Goal: Information Seeking & Learning: Find specific page/section

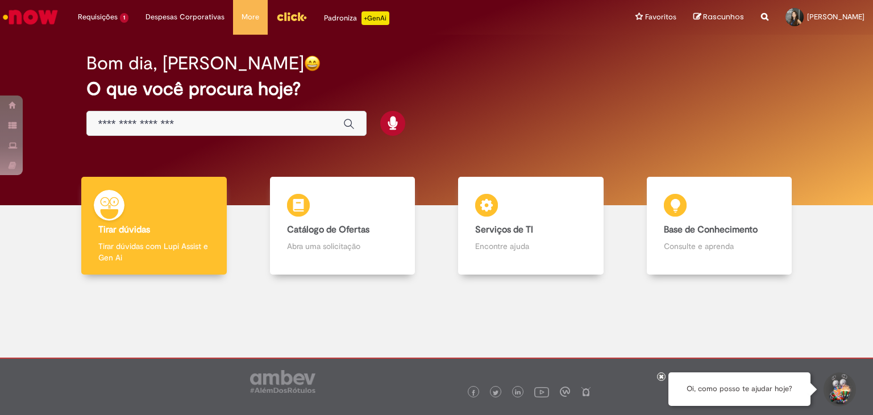
click at [210, 121] on input "Basta digitar aqui" at bounding box center [215, 124] width 234 height 13
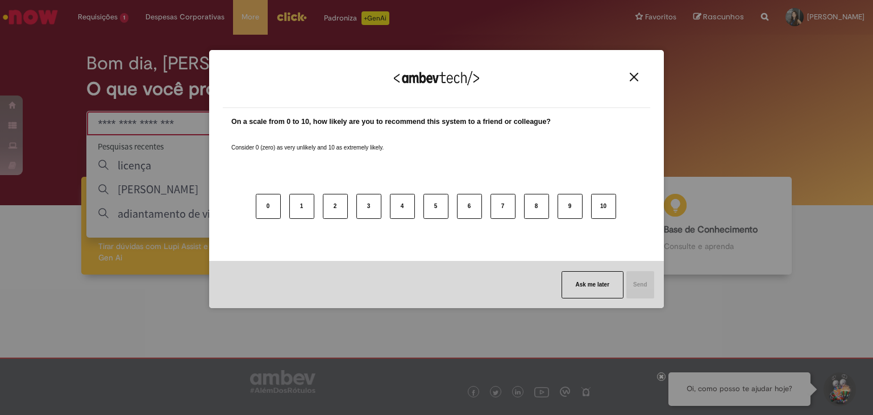
click at [634, 74] on img "Close" at bounding box center [634, 77] width 9 height 9
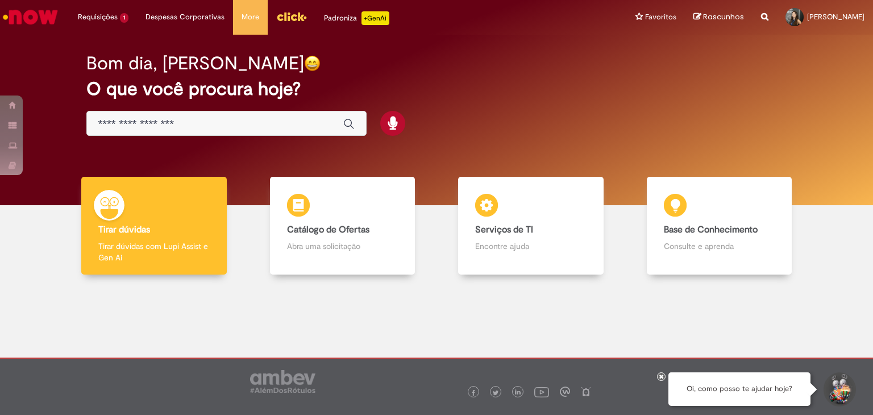
click at [172, 126] on input "Basta digitar aqui" at bounding box center [215, 124] width 234 height 13
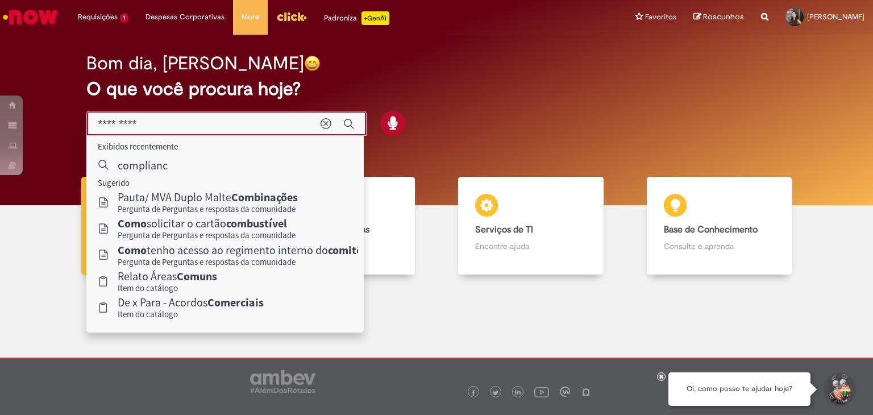
type input "**********"
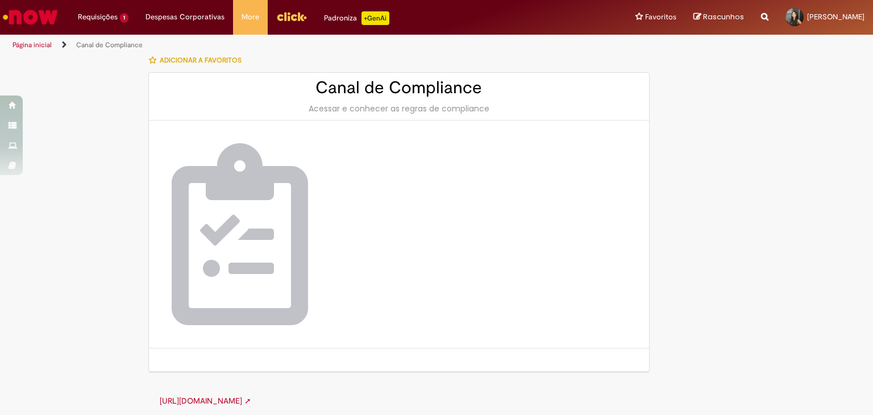
scroll to position [12, 0]
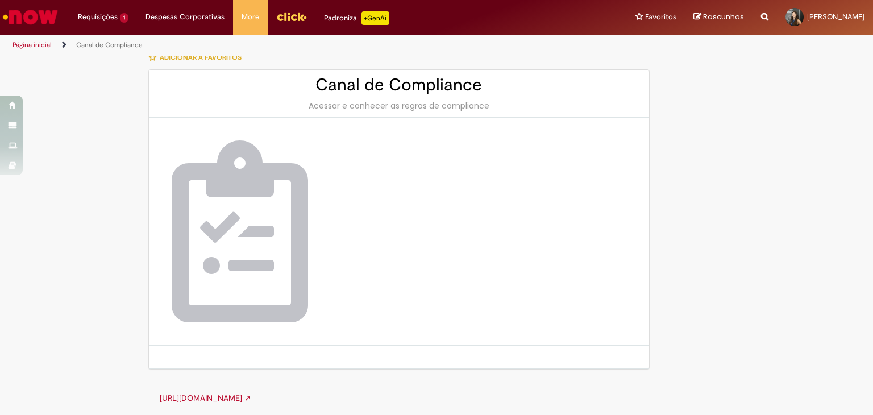
click at [378, 105] on div "Acessar e conhecer as regras de compliance" at bounding box center [399, 105] width 478 height 11
click at [216, 254] on img at bounding box center [240, 231] width 136 height 182
click at [251, 394] on link "https://canalcomplianceambev.aliant.com.br ➚" at bounding box center [206, 398] width 92 height 10
click at [120, 13] on li "Requisições 1 Exibir Todas as Solicitações Cadastros - Site de Viagens 3 mês(es…" at bounding box center [103, 17] width 68 height 34
click at [41, 15] on img "Ir para a Homepage" at bounding box center [30, 17] width 59 height 23
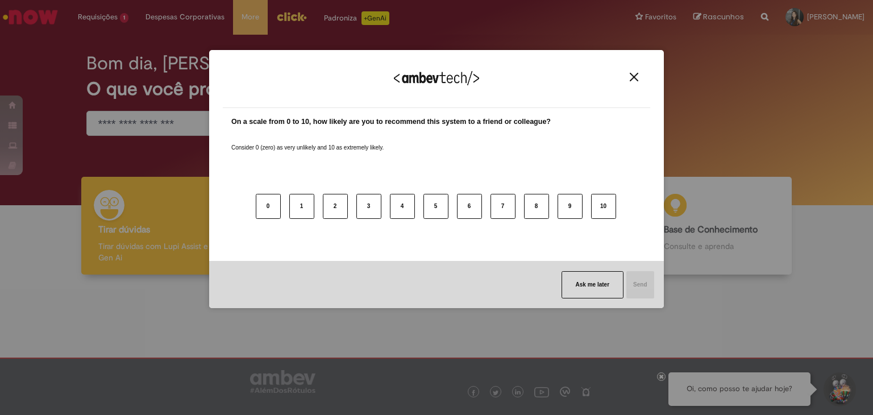
click at [639, 74] on button "Close" at bounding box center [634, 77] width 15 height 10
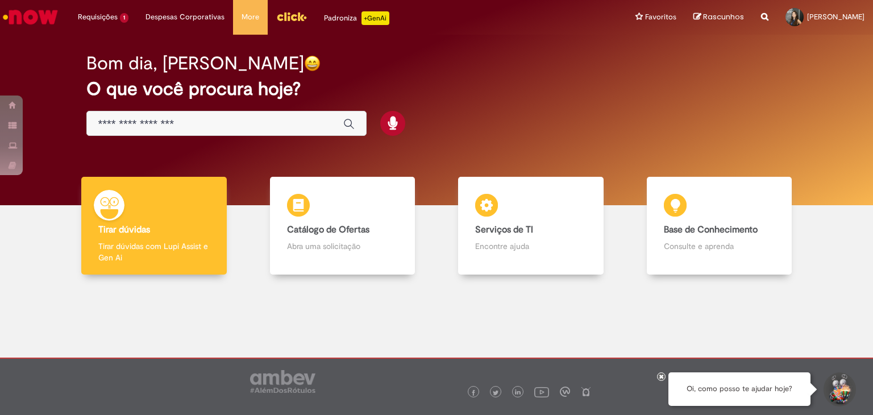
click at [226, 120] on input "Basta digitar aqui" at bounding box center [215, 124] width 234 height 13
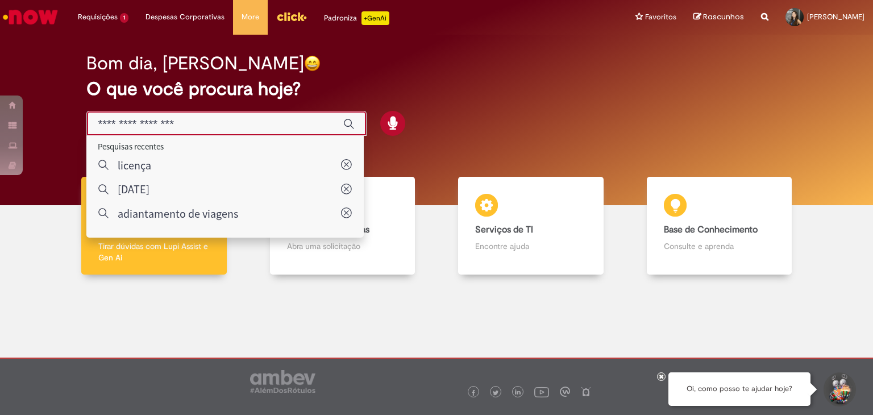
click at [200, 296] on div at bounding box center [437, 353] width 856 height 141
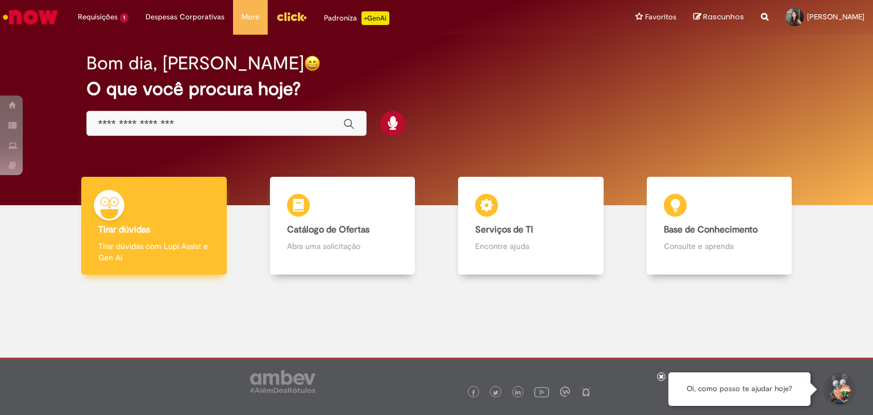
click at [187, 259] on p "Tirar dúvidas com Lupi Assist e Gen Ai" at bounding box center [153, 252] width 111 height 23
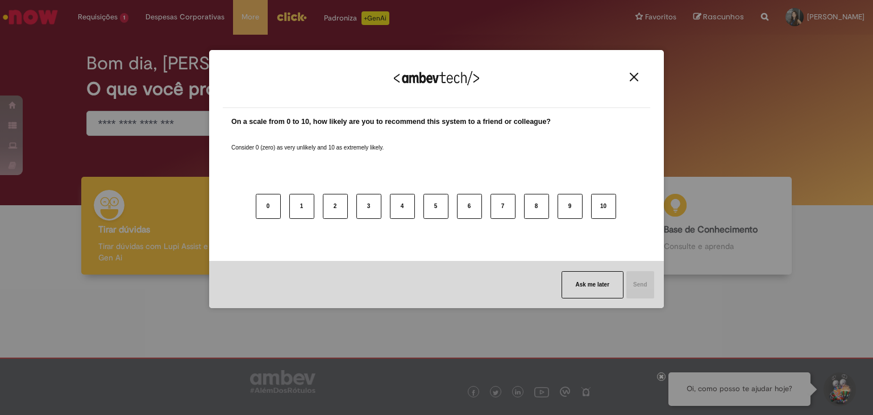
click at [632, 81] on img "Close" at bounding box center [634, 77] width 9 height 9
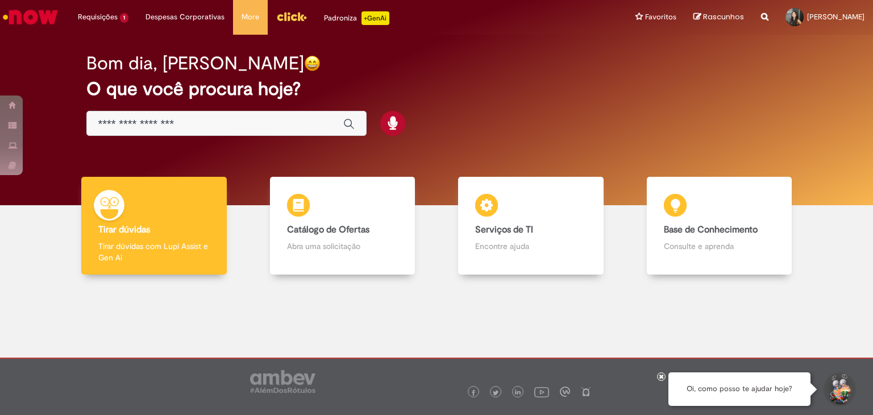
click at [200, 114] on div "Global" at bounding box center [226, 124] width 280 height 26
click at [198, 115] on div "Global" at bounding box center [226, 124] width 280 height 26
click at [199, 120] on input "Basta digitar aqui" at bounding box center [215, 124] width 234 height 13
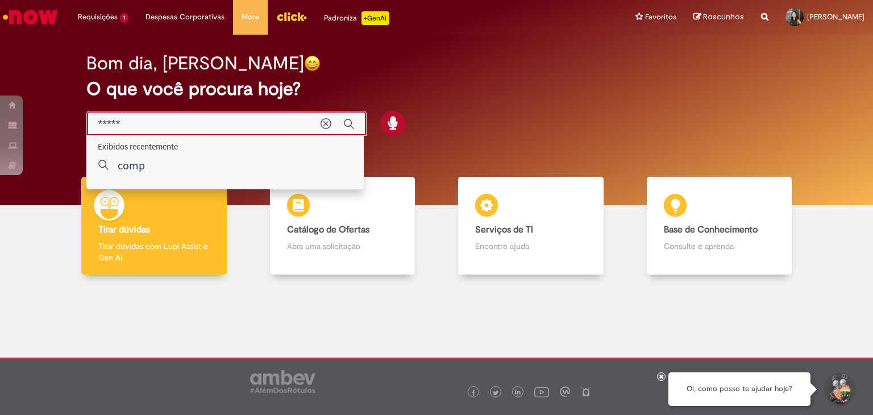
type input "******"
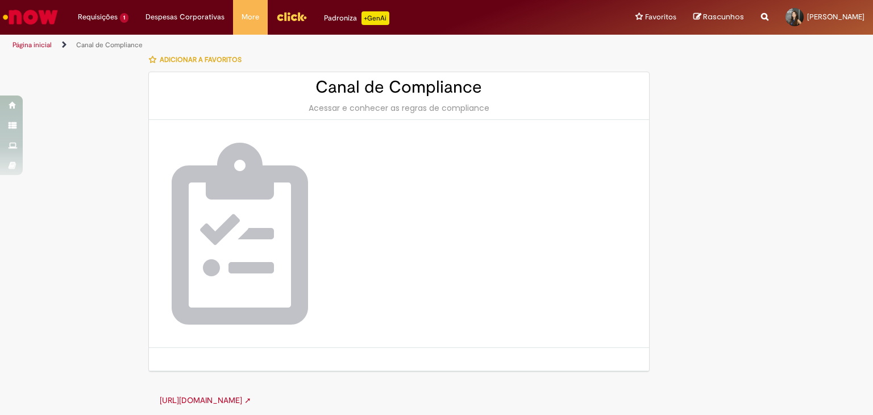
scroll to position [12, 0]
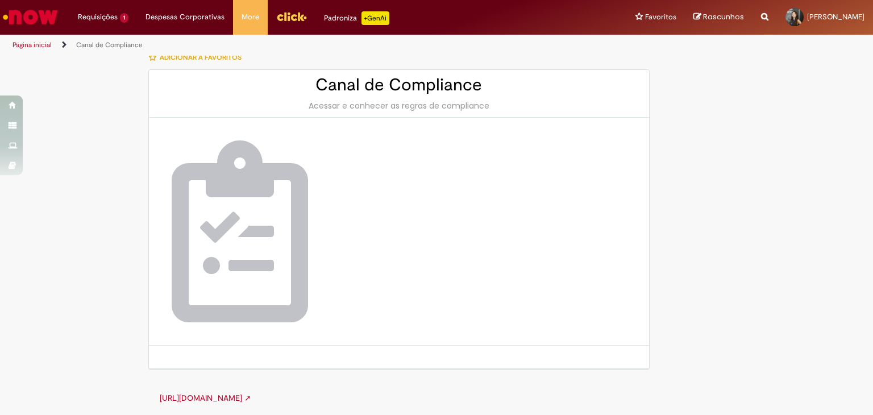
click at [251, 396] on link "https://canalcomplianceambev.aliant.com.br ➚" at bounding box center [206, 398] width 92 height 10
